Goal: Obtain resource: Obtain resource

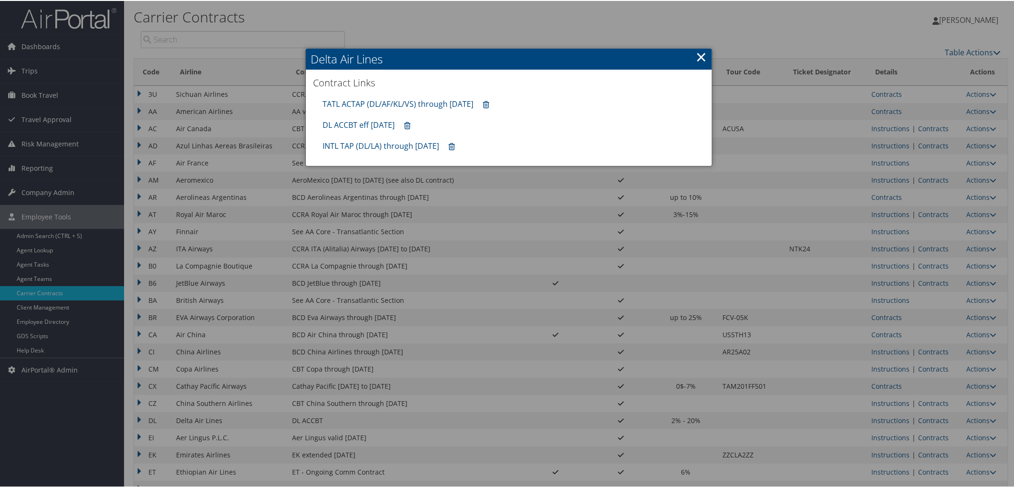
click at [700, 57] on link "×" at bounding box center [701, 55] width 11 height 19
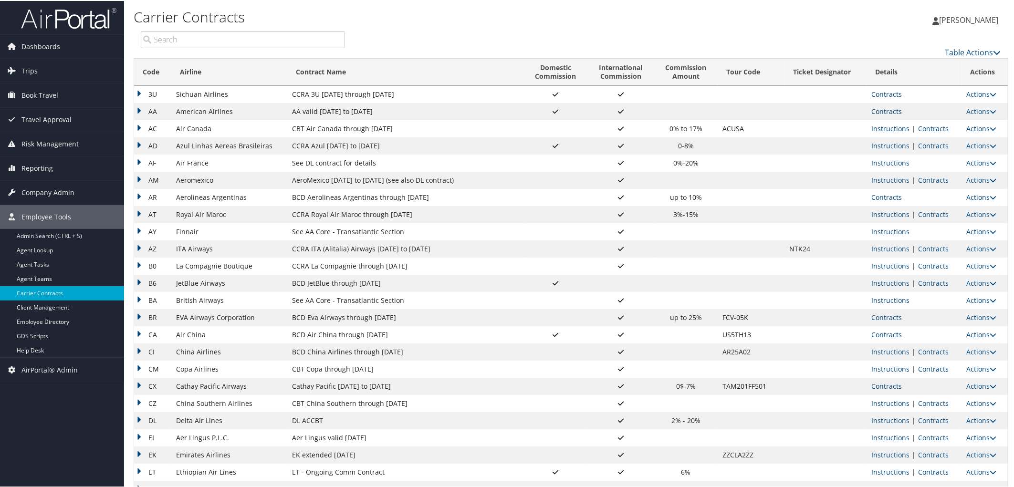
click at [888, 110] on link "Contracts" at bounding box center [886, 110] width 31 height 9
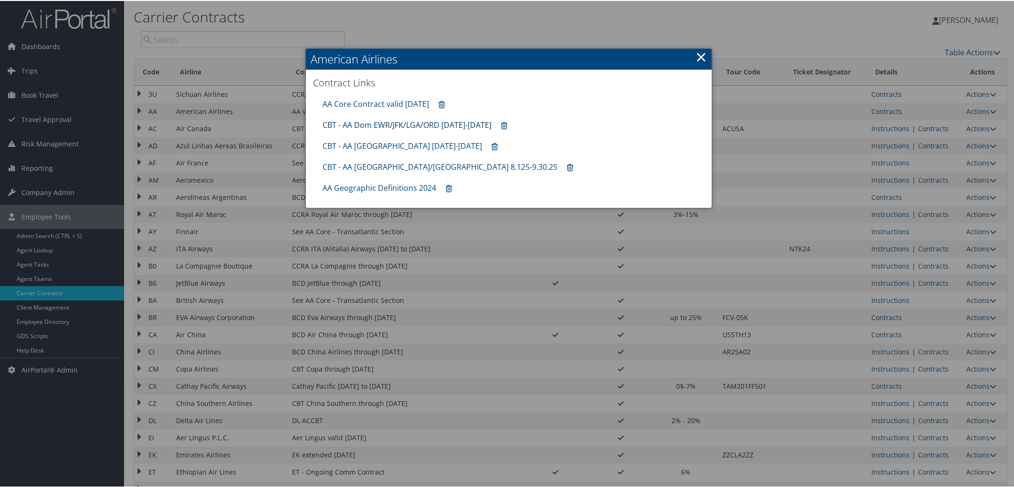
click at [387, 128] on link "CBT - AA Dom EWR/JFK/LGA/ORD [DATE]-[DATE]" at bounding box center [407, 124] width 169 height 10
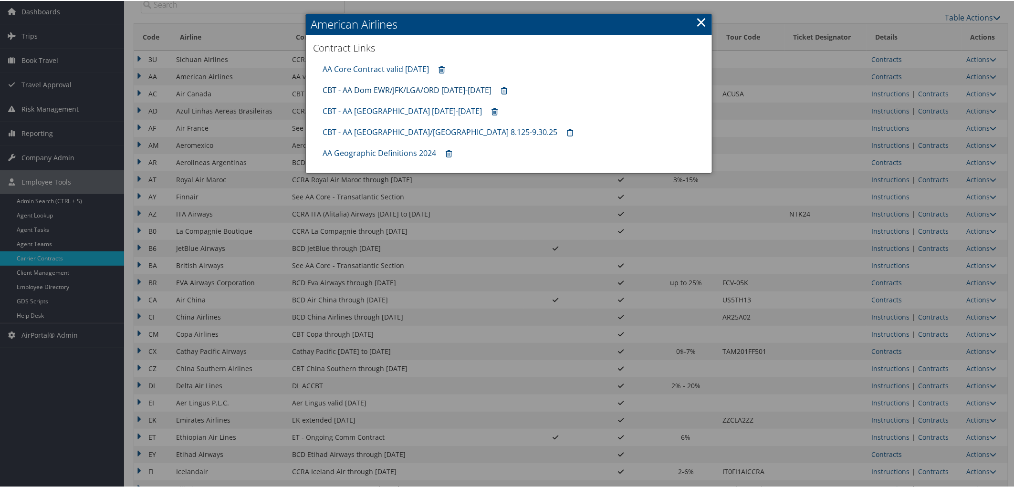
scroll to position [159, 0]
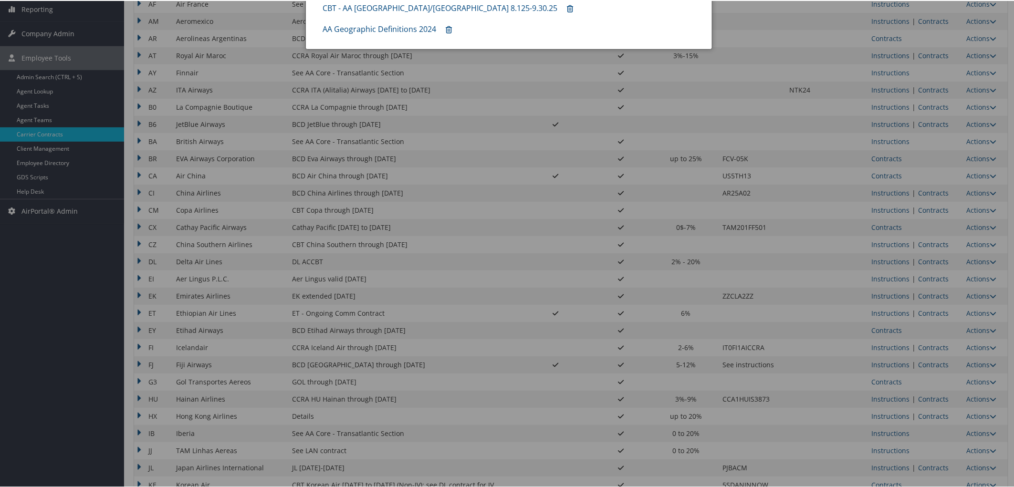
click at [930, 274] on div at bounding box center [509, 243] width 1018 height 487
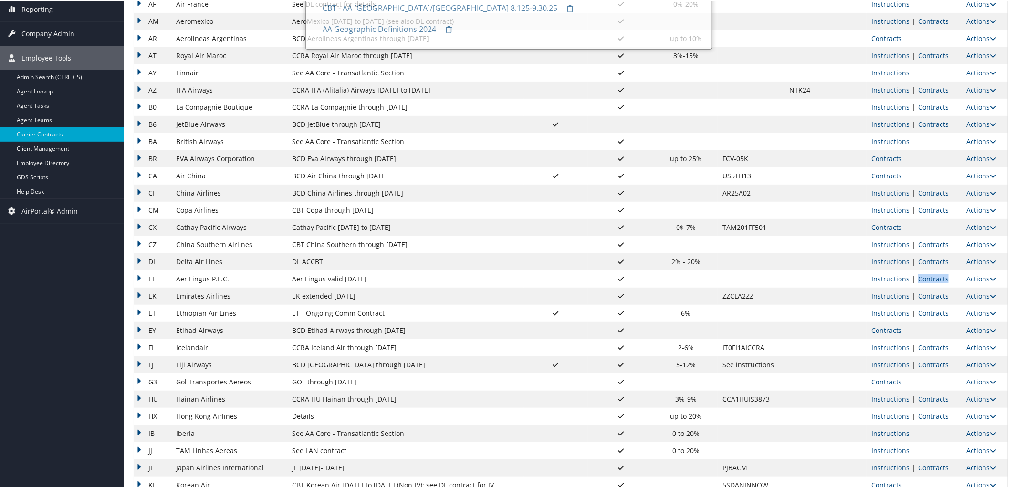
click at [930, 274] on link "Contracts" at bounding box center [933, 277] width 31 height 9
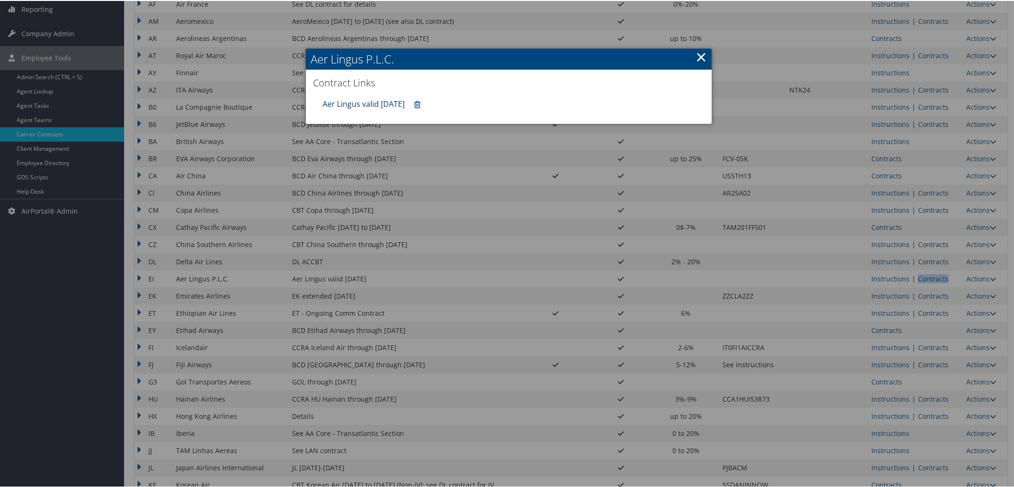
click at [361, 106] on link "Aer Lingus valid [DATE]" at bounding box center [364, 103] width 82 height 10
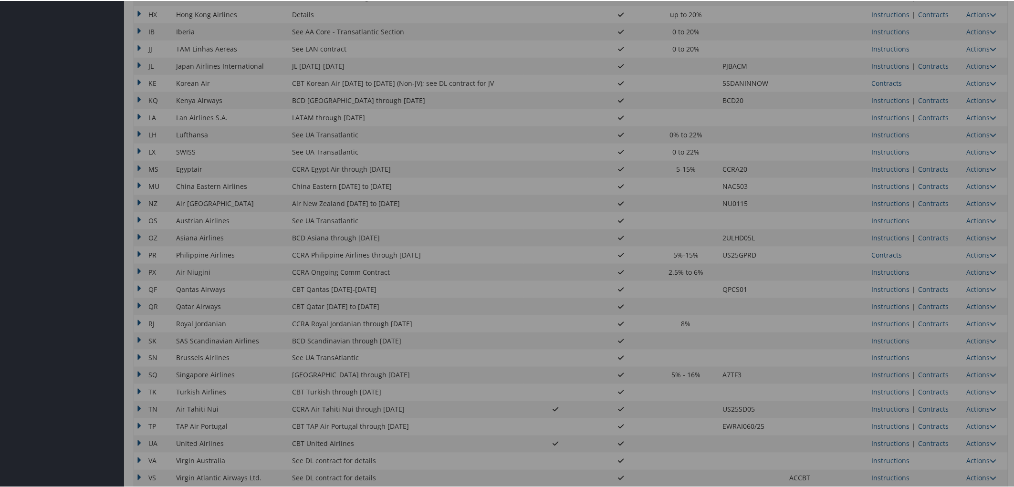
scroll to position [611, 0]
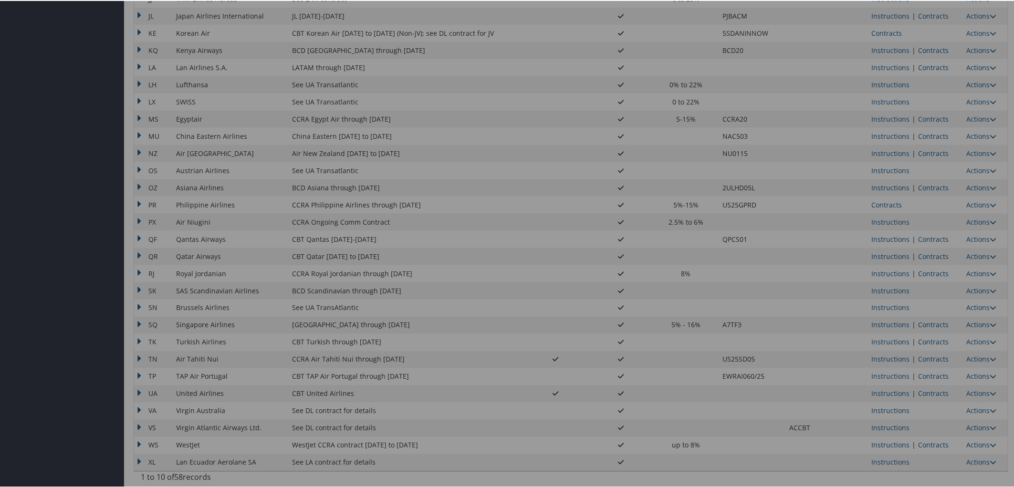
click at [926, 346] on div at bounding box center [509, 243] width 1018 height 487
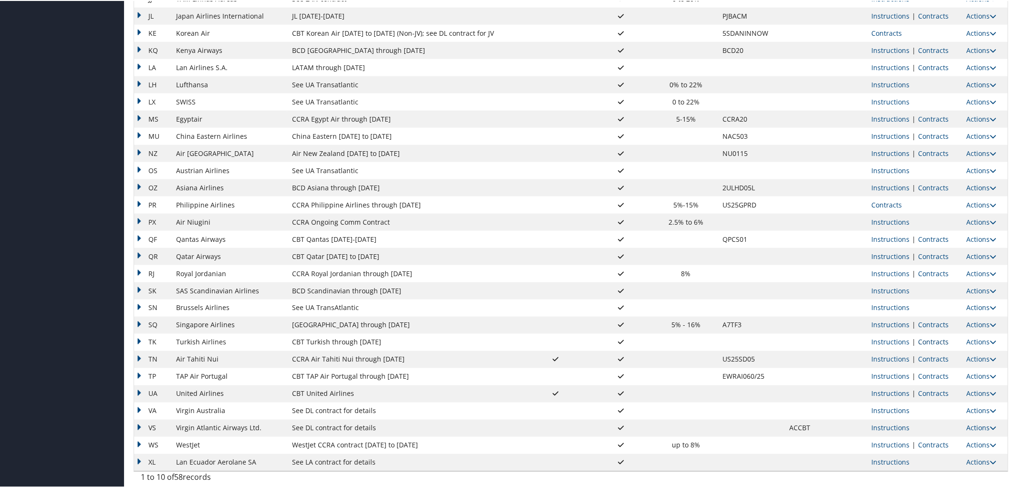
click at [928, 342] on link "Contracts" at bounding box center [933, 341] width 31 height 9
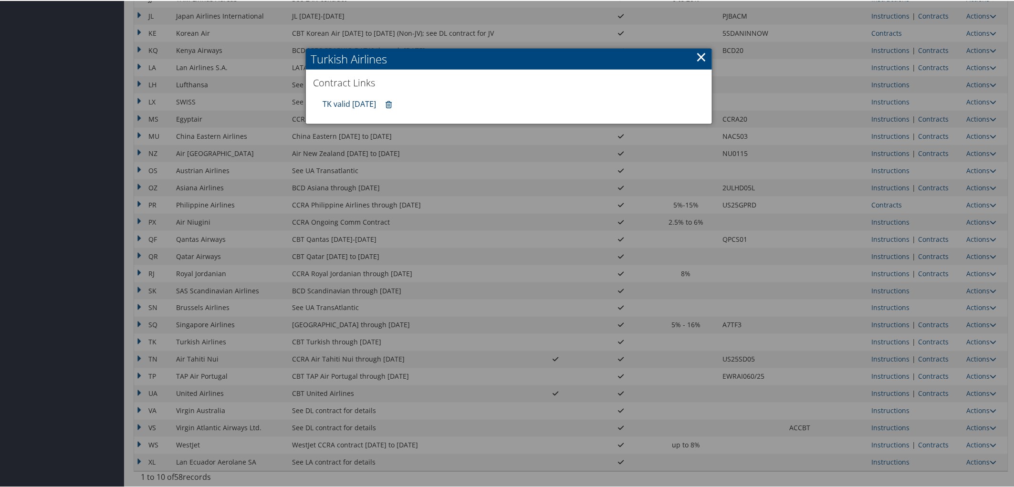
click at [359, 98] on link "TK valid [DATE]" at bounding box center [349, 103] width 53 height 10
click at [696, 53] on link "×" at bounding box center [701, 55] width 11 height 19
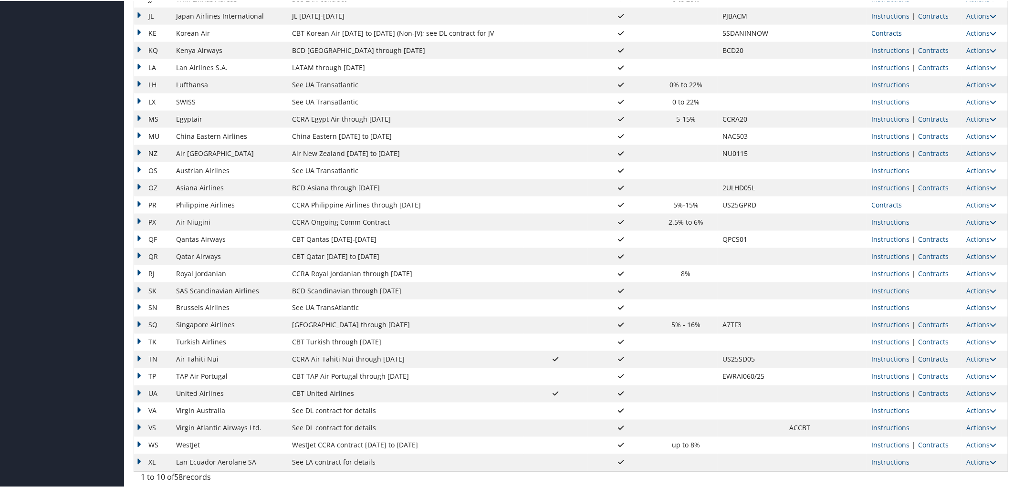
click at [918, 360] on link "Contracts" at bounding box center [933, 358] width 31 height 9
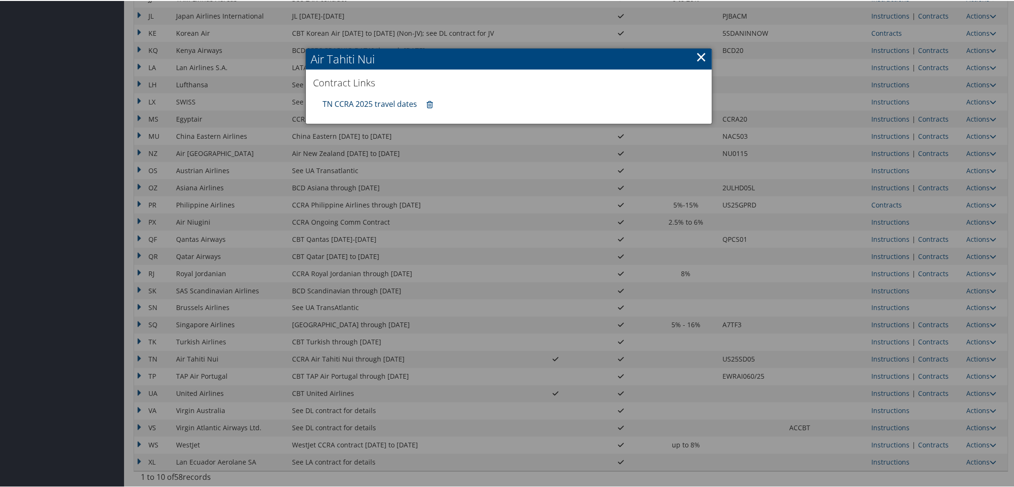
click at [381, 102] on link "TN CCRA 2025 travel dates" at bounding box center [370, 103] width 94 height 10
